Goal: Check status: Check status

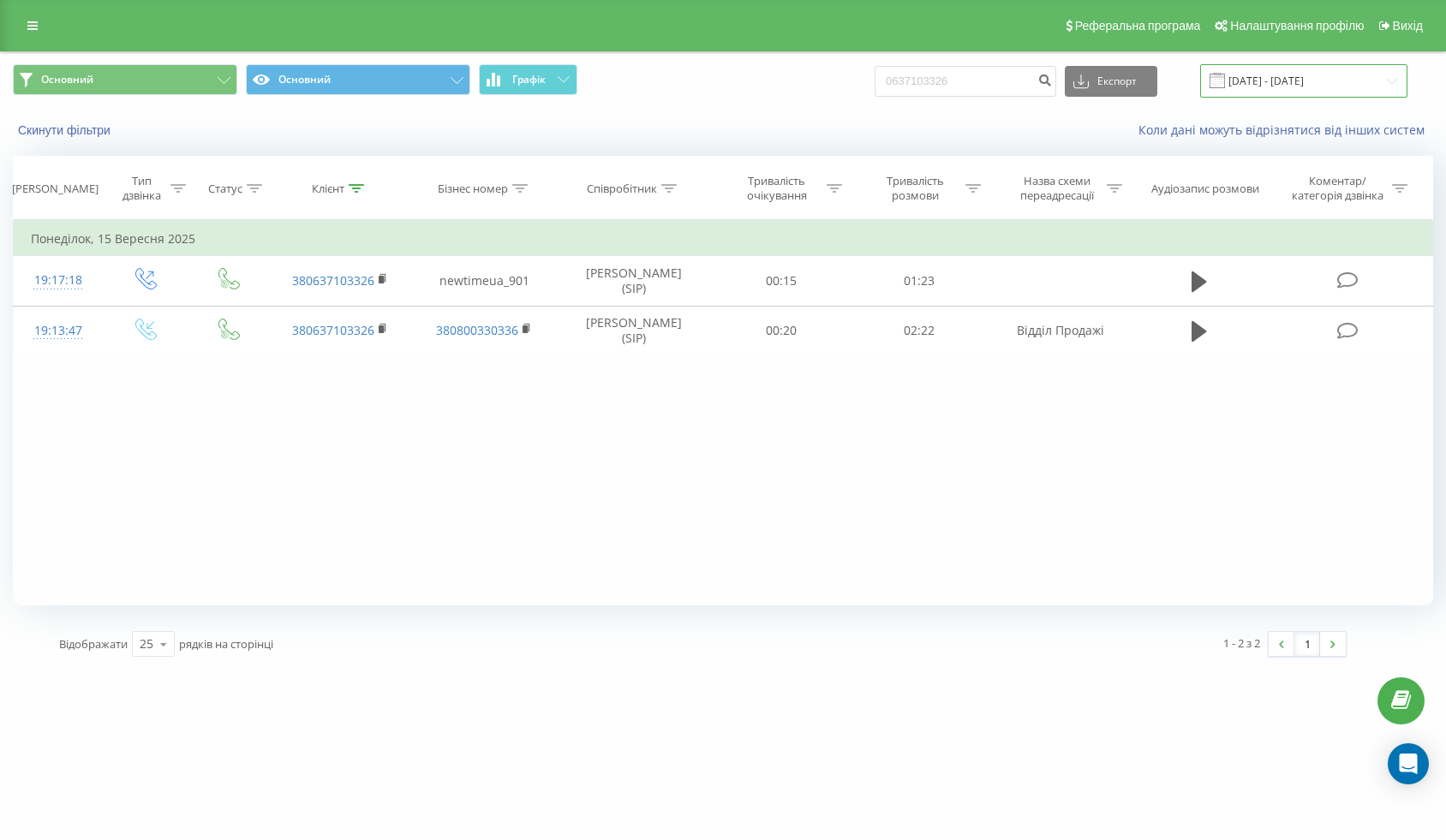
click at [1295, 79] on input "[DATE] - [DATE]" at bounding box center [1303, 80] width 207 height 33
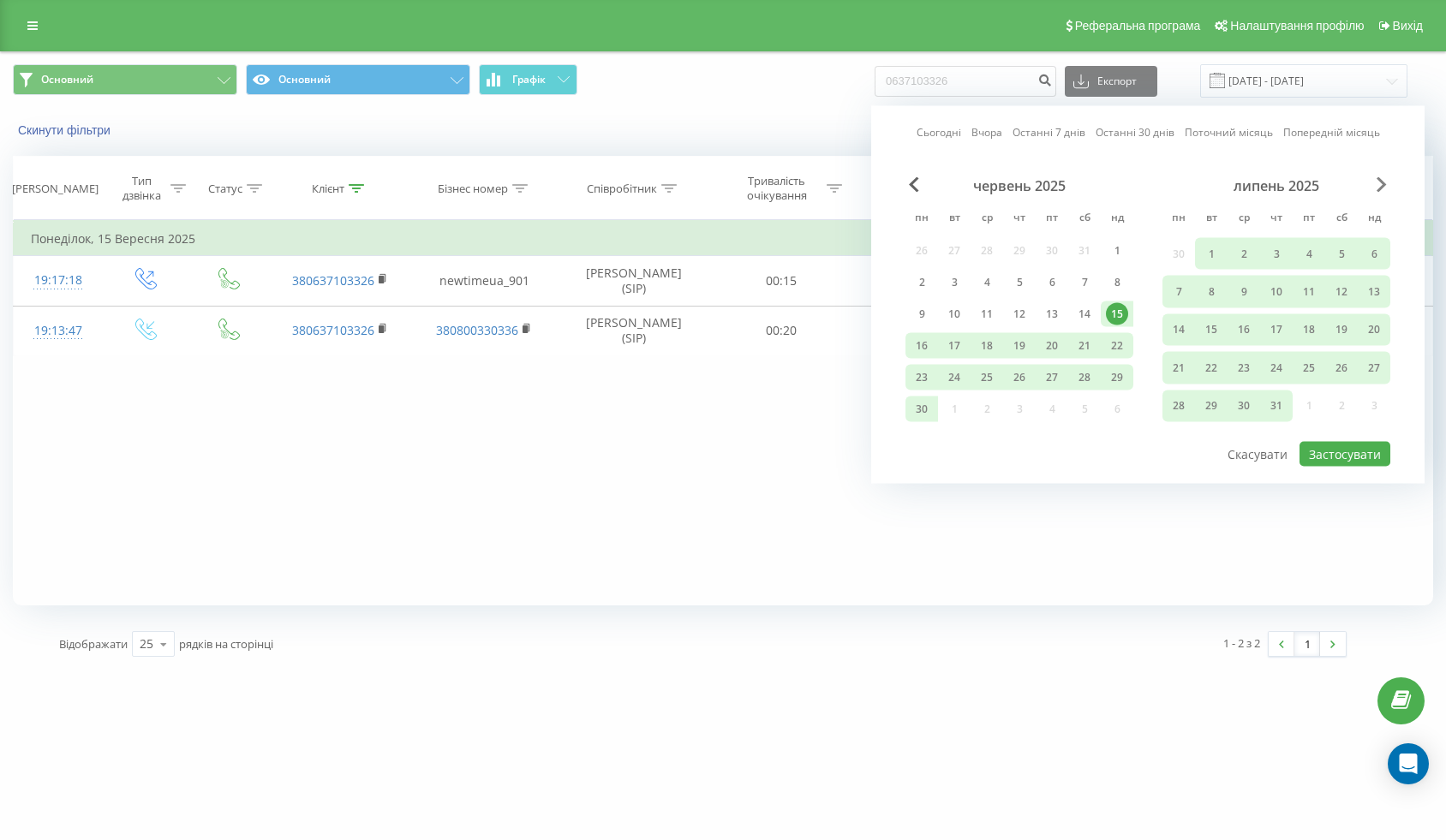
click at [1382, 181] on span "Next Month" at bounding box center [1381, 184] width 10 height 15
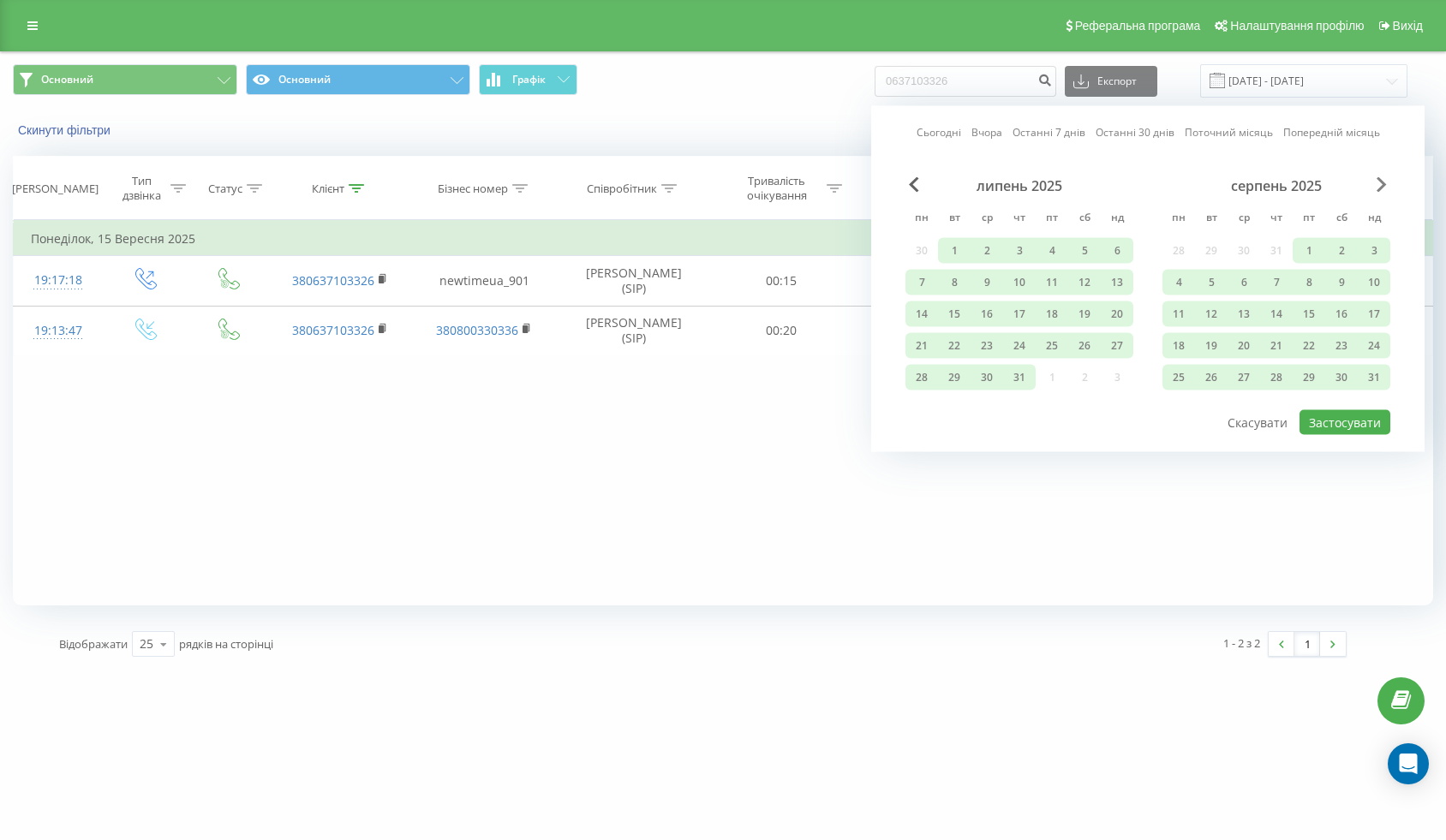
click at [1382, 181] on span "Next Month" at bounding box center [1381, 184] width 10 height 15
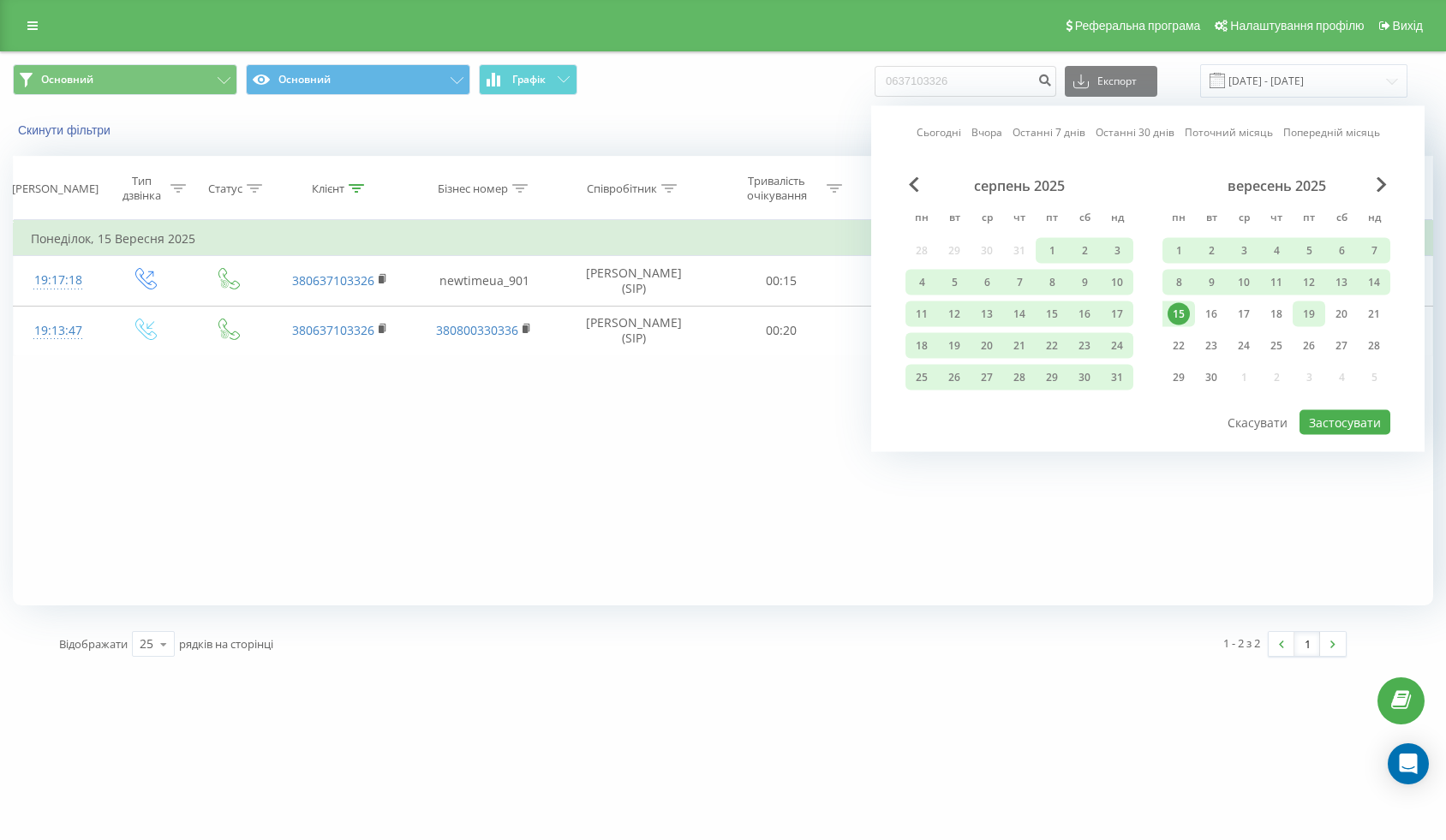
click at [1303, 314] on div "19" at bounding box center [1309, 314] width 23 height 23
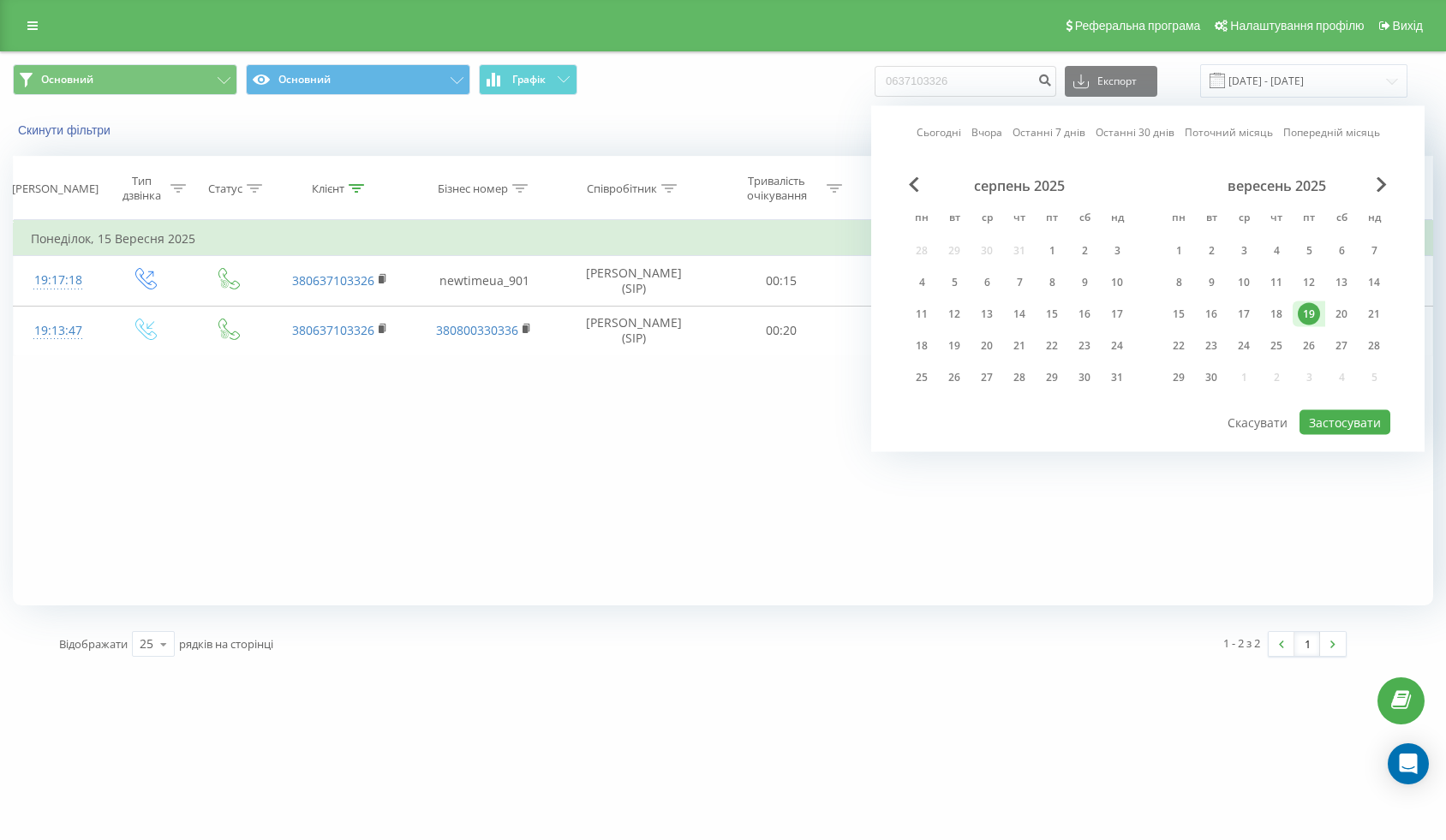
click at [1304, 314] on div "19" at bounding box center [1309, 314] width 23 height 23
click at [1368, 422] on button "Застосувати" at bounding box center [1345, 422] width 90 height 24
type input "[DATE] - [DATE]"
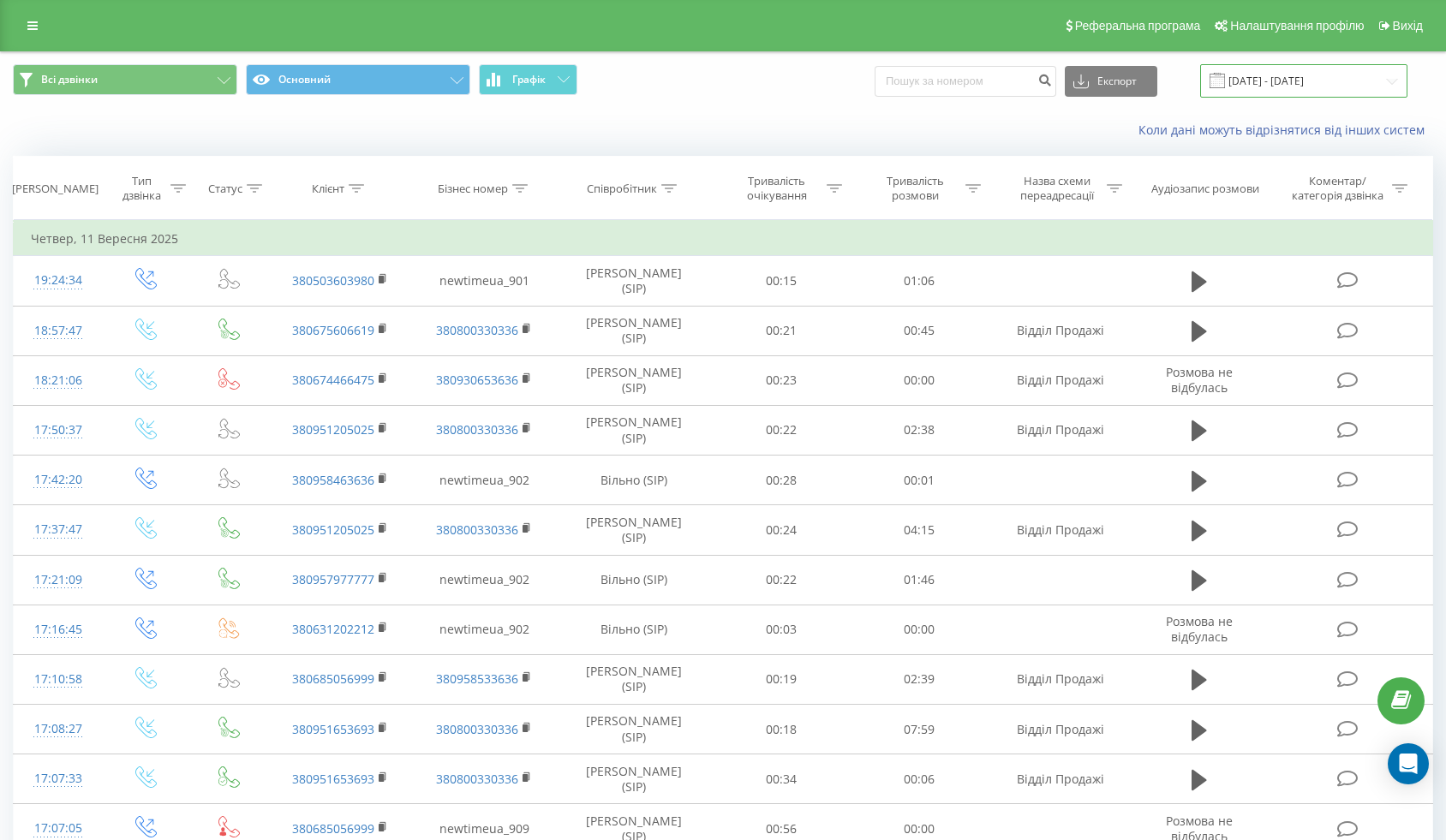
click at [1368, 82] on input "11.08.2025 - 11.09.2025" at bounding box center [1303, 80] width 207 height 33
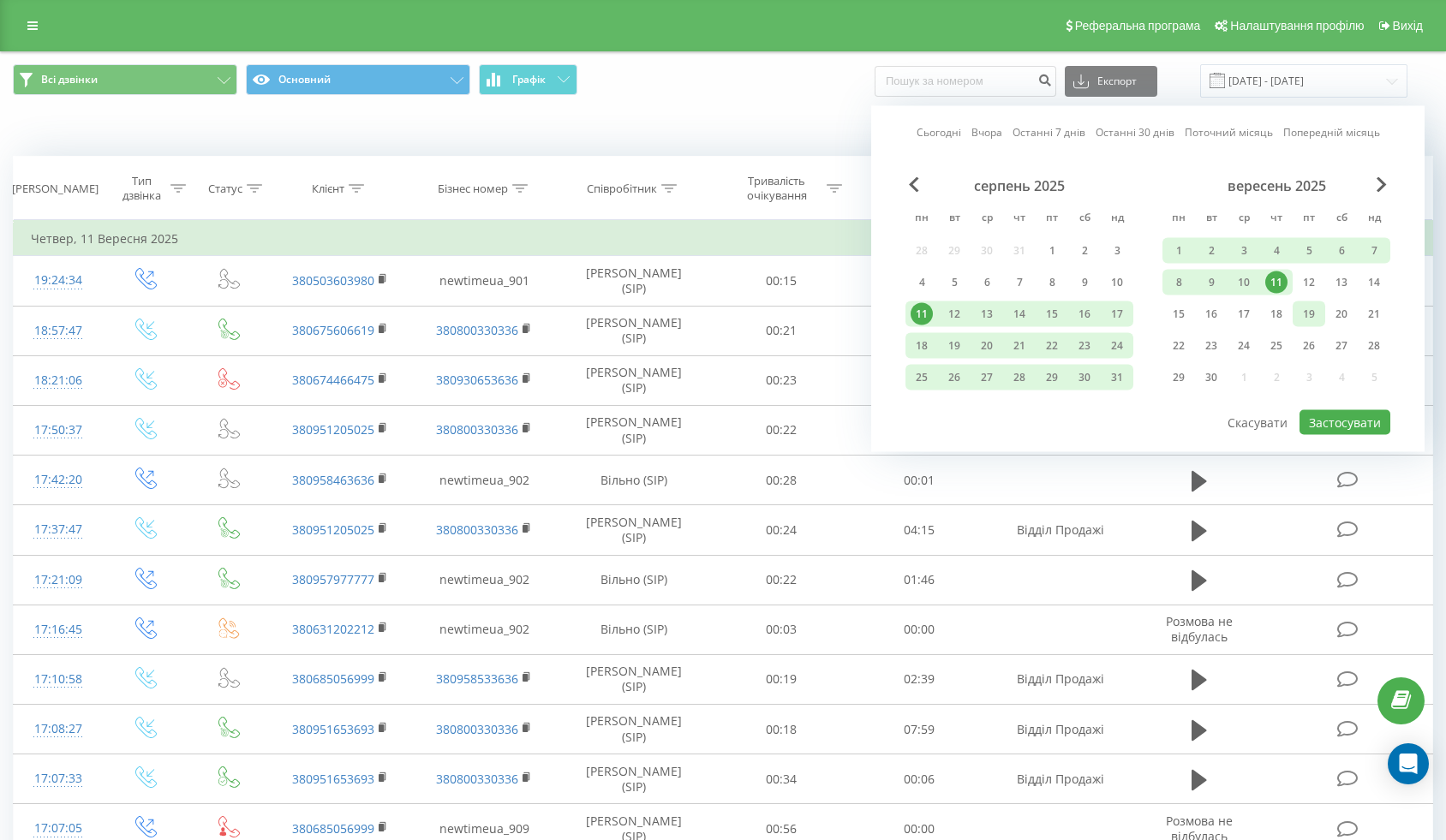
click at [1300, 311] on div "19" at bounding box center [1309, 314] width 23 height 23
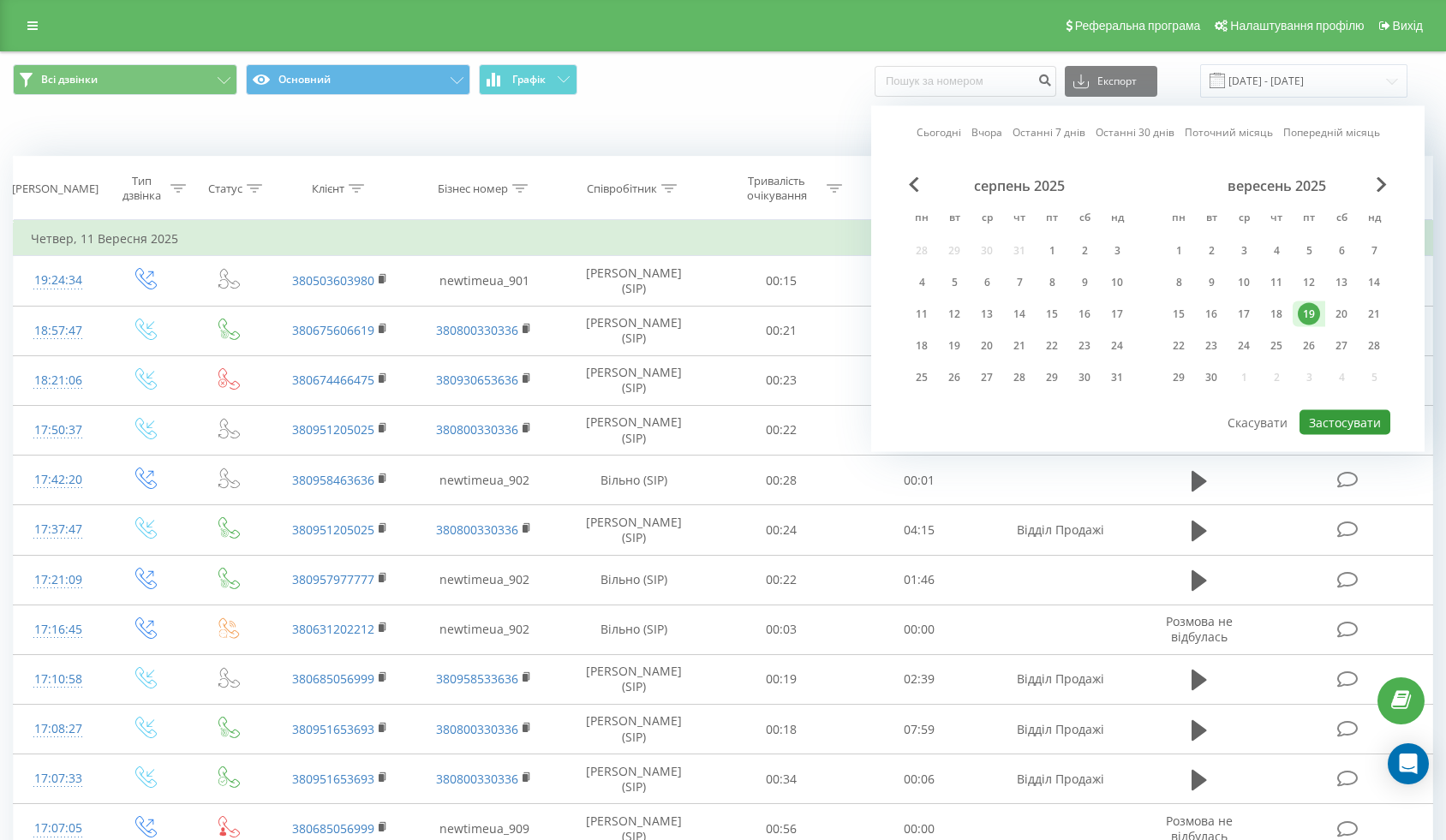
click at [1353, 427] on button "Застосувати" at bounding box center [1345, 422] width 90 height 24
type input "[DATE] - [DATE]"
